Goal: Information Seeking & Learning: Learn about a topic

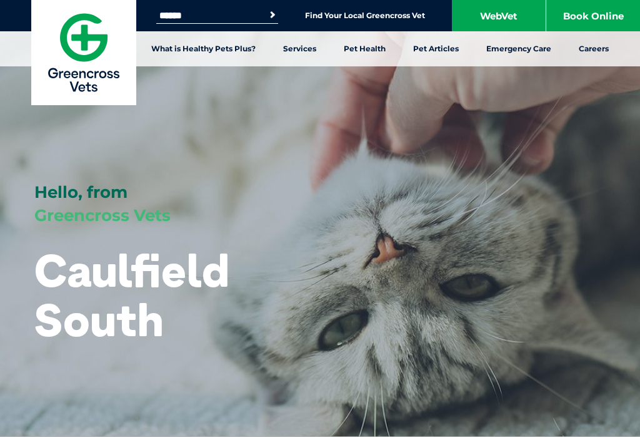
click at [193, 136] on link "Surgery" at bounding box center [196, 141] width 32 height 11
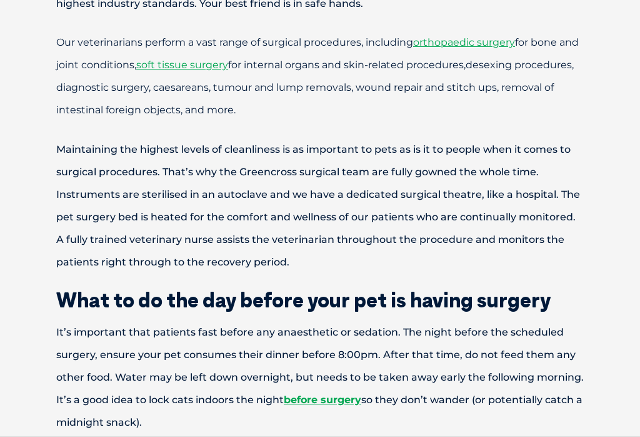
scroll to position [463, 0]
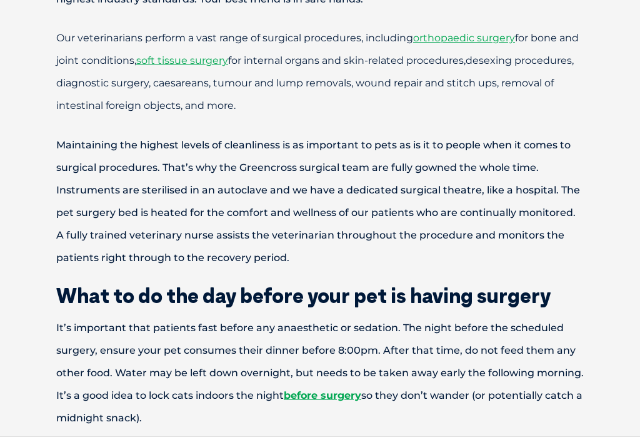
click at [211, 55] on span "soft tissue surgery" at bounding box center [182, 61] width 92 height 12
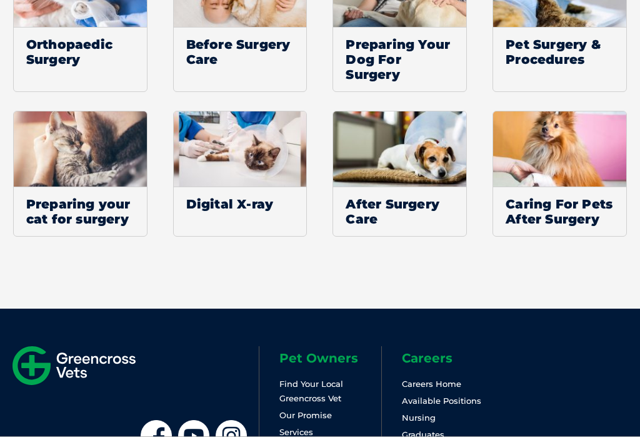
scroll to position [1968, 0]
click at [539, 142] on img at bounding box center [559, 149] width 133 height 75
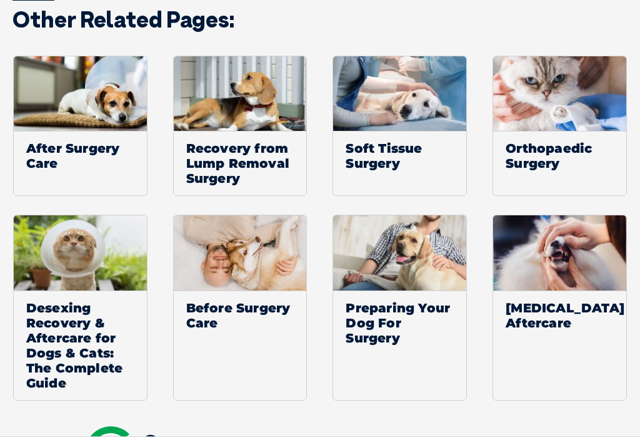
scroll to position [1926, 0]
click at [218, 127] on img at bounding box center [240, 93] width 133 height 75
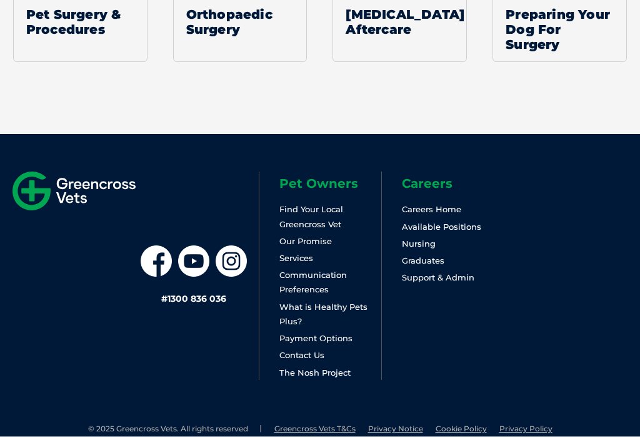
scroll to position [1919, 0]
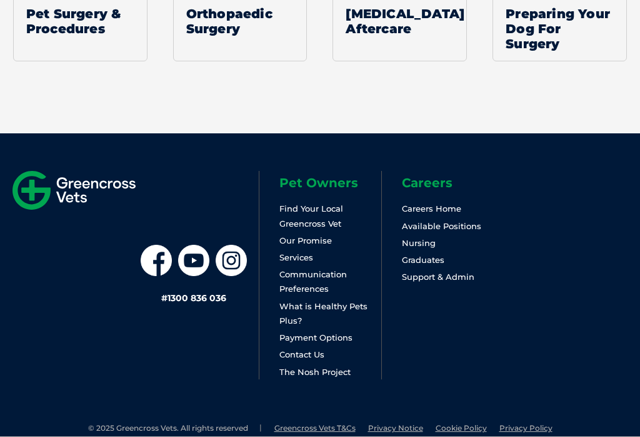
click at [299, 336] on link "Payment Options" at bounding box center [316, 337] width 73 height 10
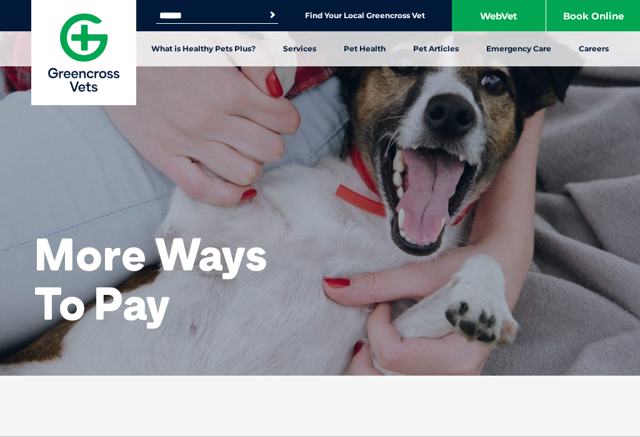
click at [500, 8] on link "WebVet" at bounding box center [499, 15] width 94 height 31
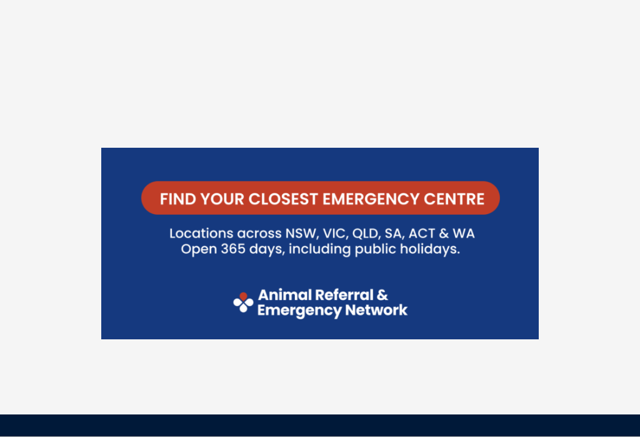
scroll to position [3265, 0]
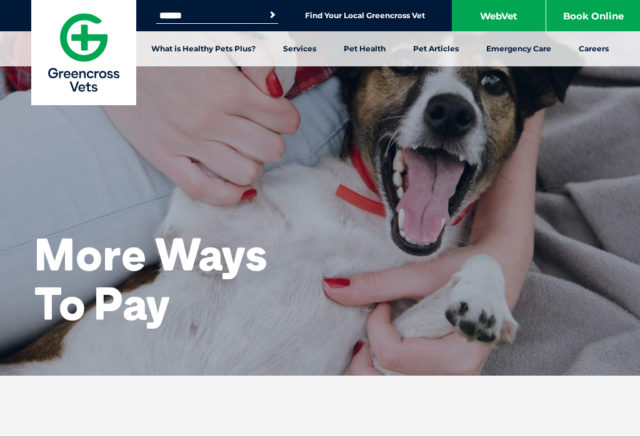
click at [173, 4] on div "Search for: Search Find Your Local Greencross Vet WebVet Book Online" at bounding box center [320, 15] width 640 height 31
click at [156, 11] on input "Search for:" at bounding box center [209, 16] width 106 height 10
